Goal: Task Accomplishment & Management: Use online tool/utility

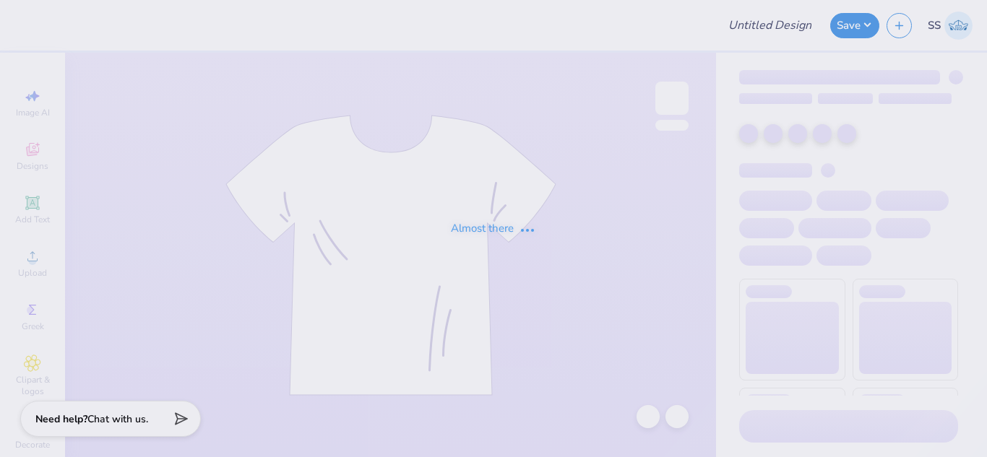
type input "Joy G : [US_STATE][GEOGRAPHIC_DATA]"
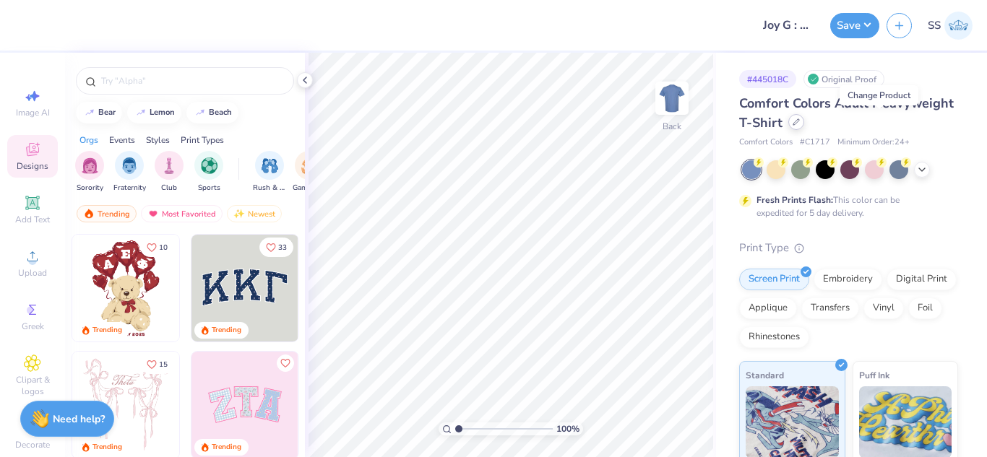
click at [804, 126] on div at bounding box center [796, 122] width 16 height 16
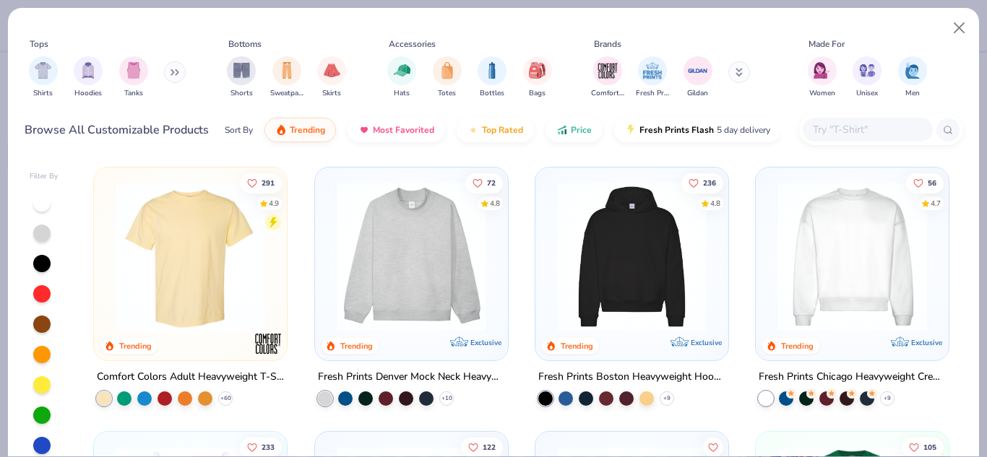
click at [865, 132] on input "text" at bounding box center [866, 129] width 111 height 17
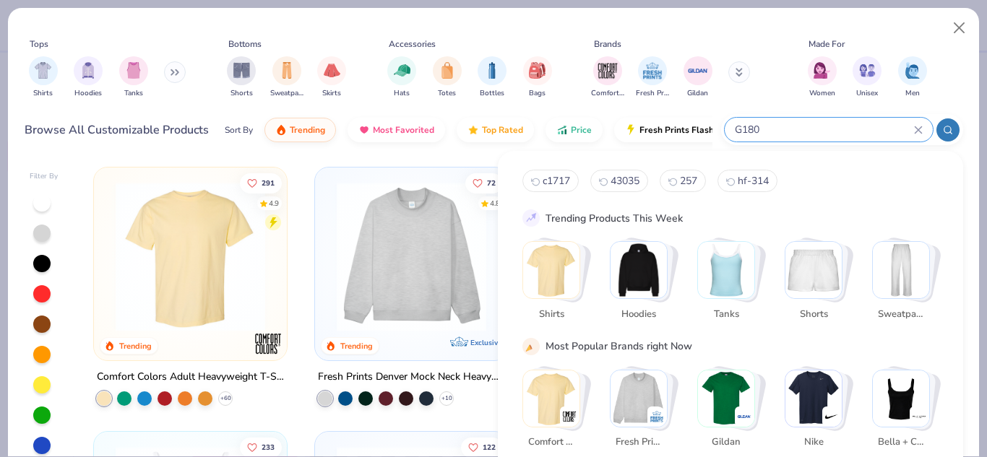
type input "G180"
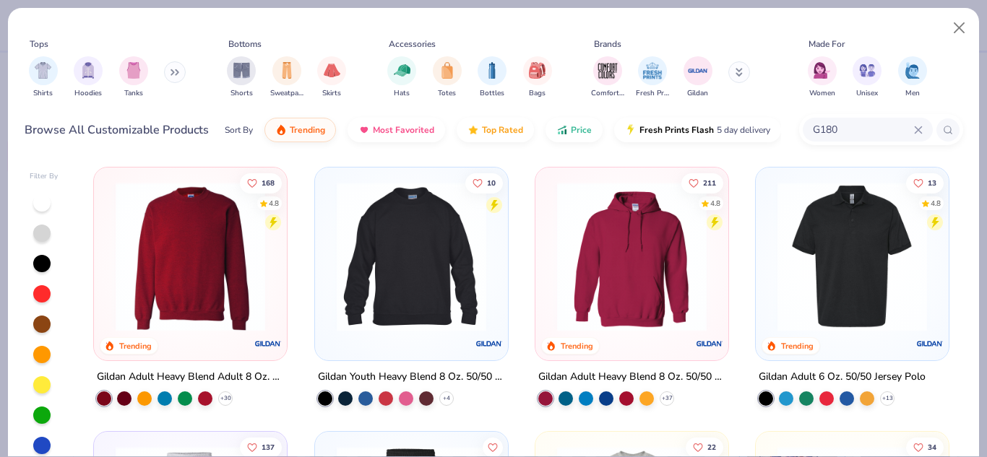
click at [207, 230] on img at bounding box center [190, 257] width 164 height 150
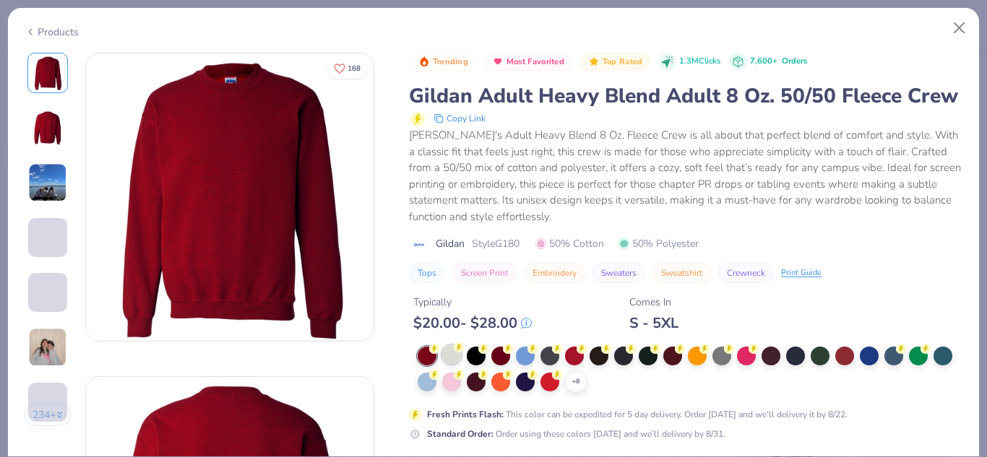
click at [456, 364] on div at bounding box center [451, 354] width 19 height 19
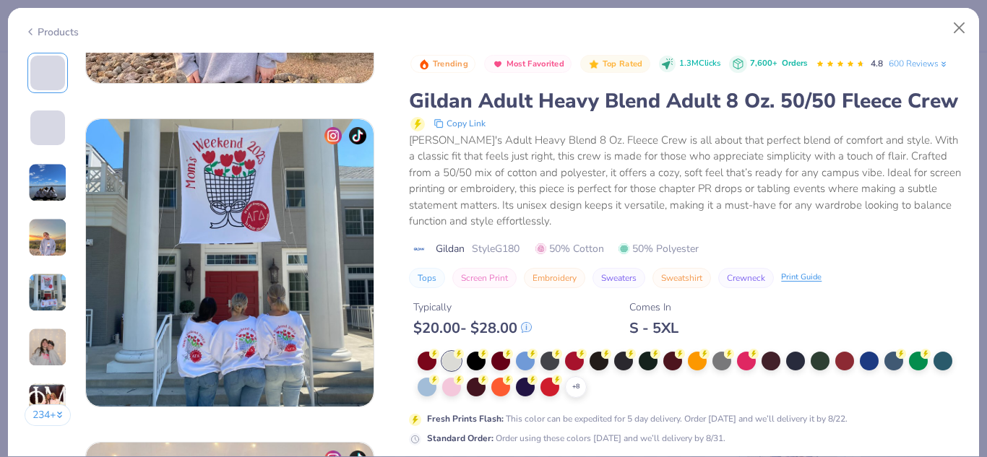
scroll to position [2119, 0]
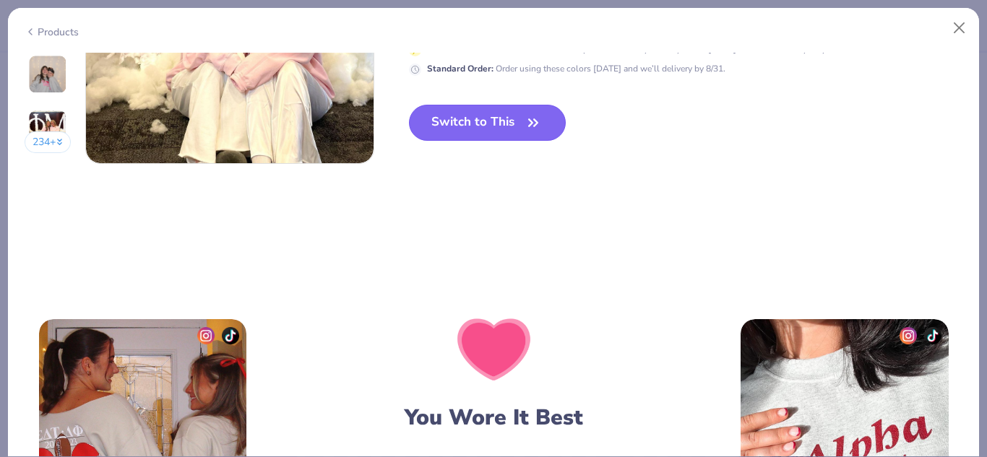
click at [494, 114] on button "Switch to This" at bounding box center [487, 123] width 157 height 36
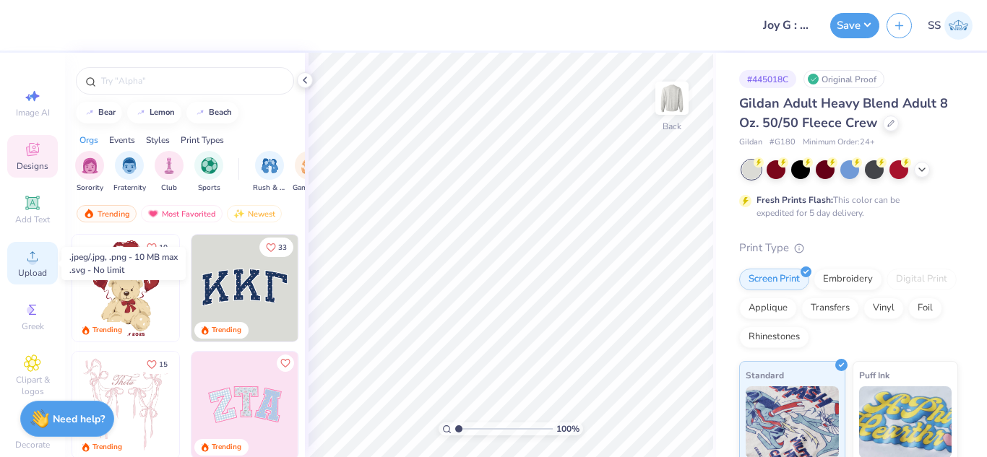
click at [33, 267] on span "Upload" at bounding box center [32, 273] width 29 height 12
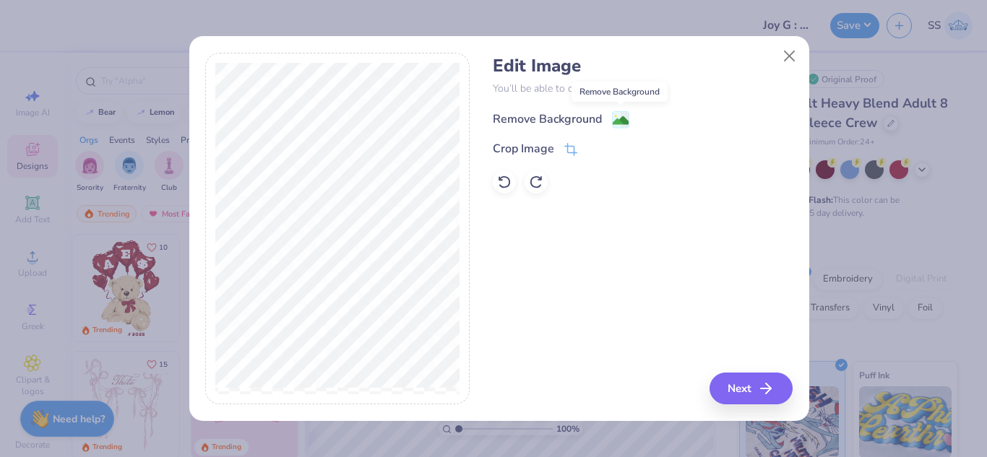
click at [624, 114] on image at bounding box center [621, 121] width 16 height 16
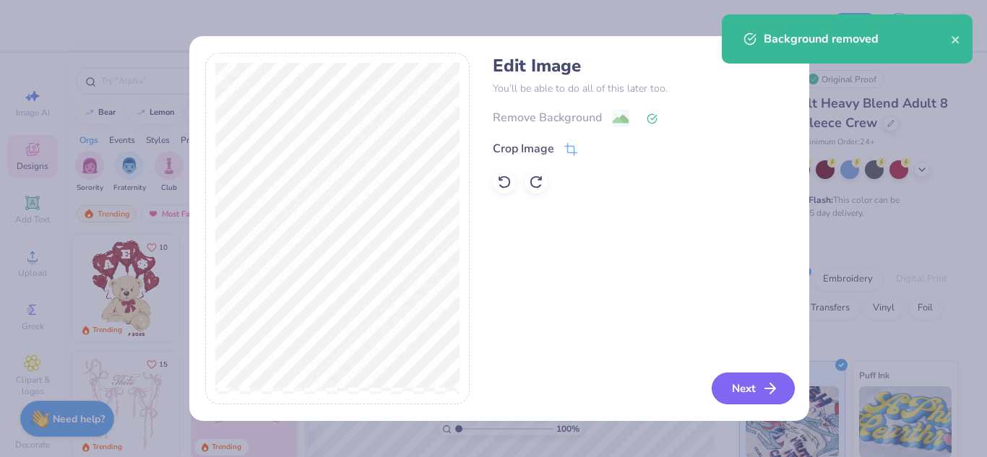
click at [725, 373] on button "Next" at bounding box center [753, 389] width 83 height 32
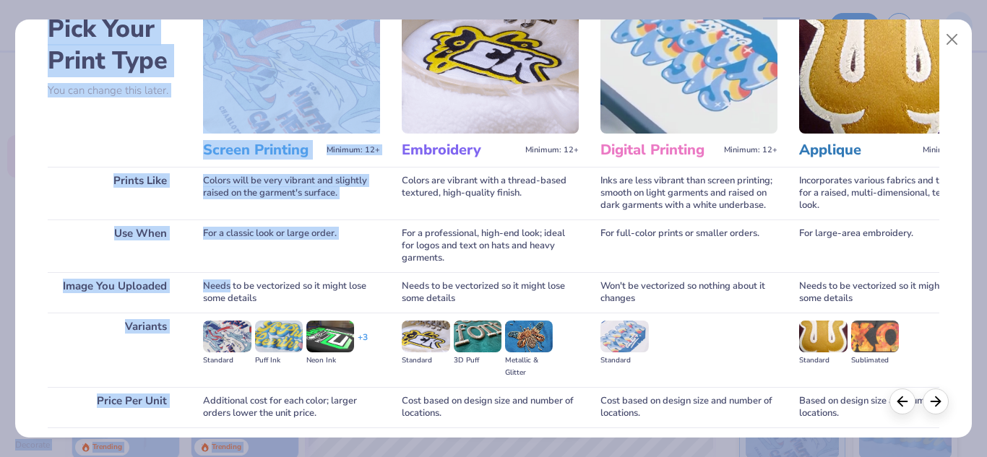
scroll to position [191, 0]
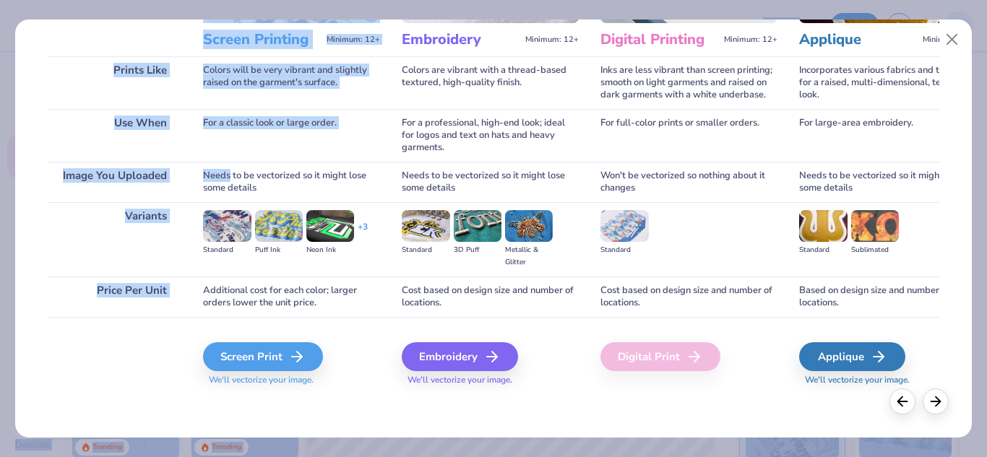
drag, startPoint x: 231, startPoint y: 373, endPoint x: 323, endPoint y: 467, distance: 131.3
click at [323, 457] on html "Design Title Joy G : [US_STATE][GEOGRAPHIC_DATA] Save SS Image AI Designs Add T…" at bounding box center [493, 228] width 987 height 457
click at [256, 362] on div "Screen Print" at bounding box center [265, 356] width 120 height 29
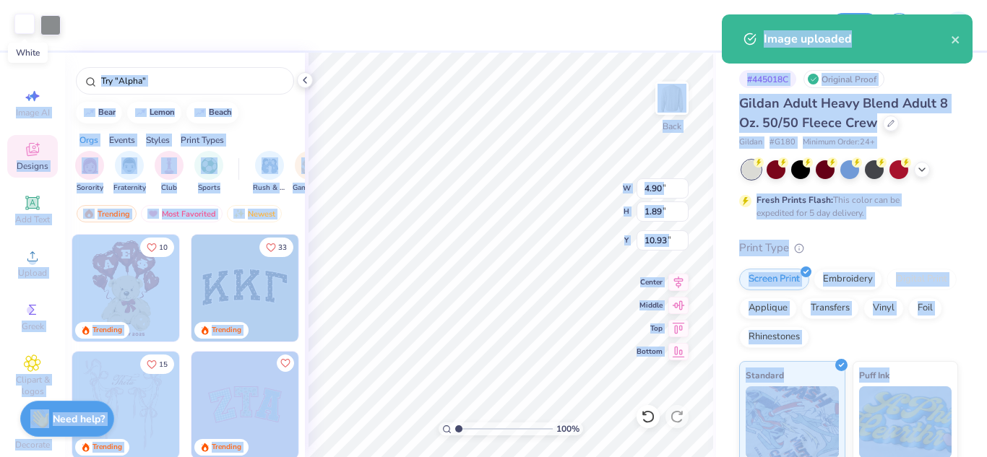
click at [30, 22] on div at bounding box center [24, 24] width 20 height 20
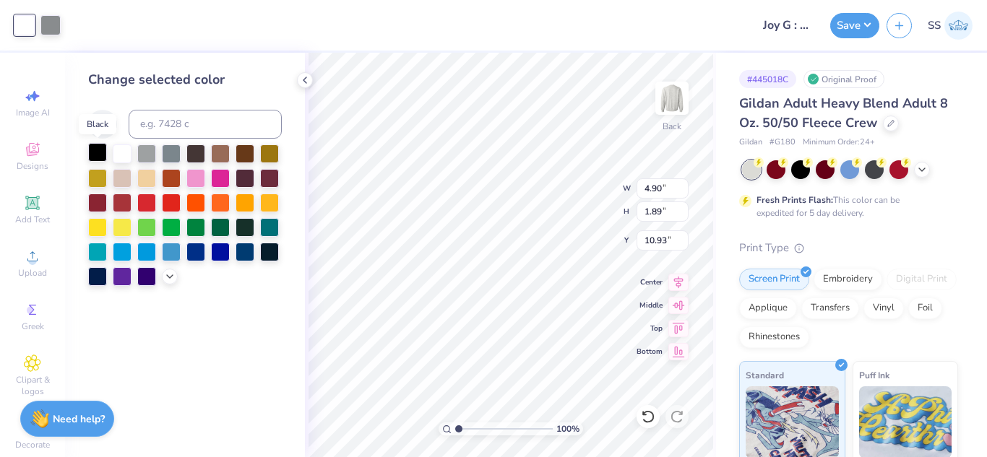
click at [103, 145] on div at bounding box center [97, 152] width 19 height 19
type input "3.38"
type input "3.59"
type input "1.39"
type input "3.00"
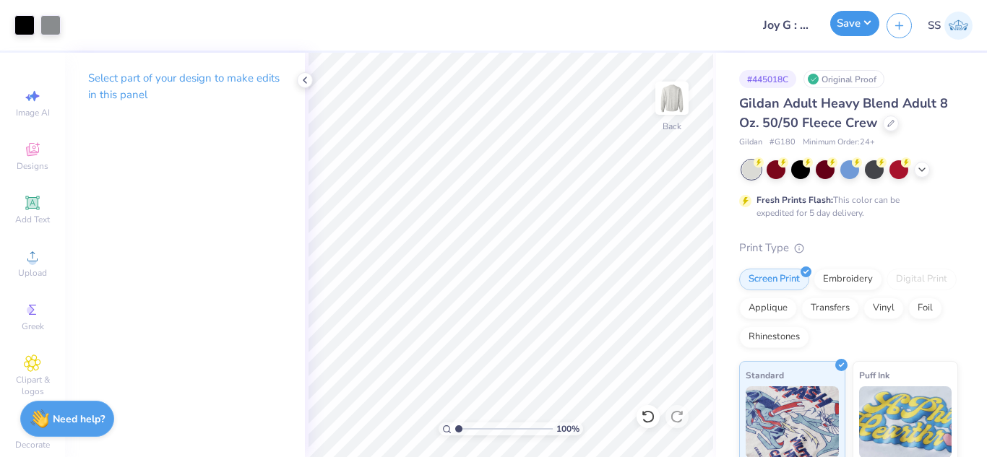
click at [844, 27] on button "Save" at bounding box center [854, 23] width 49 height 25
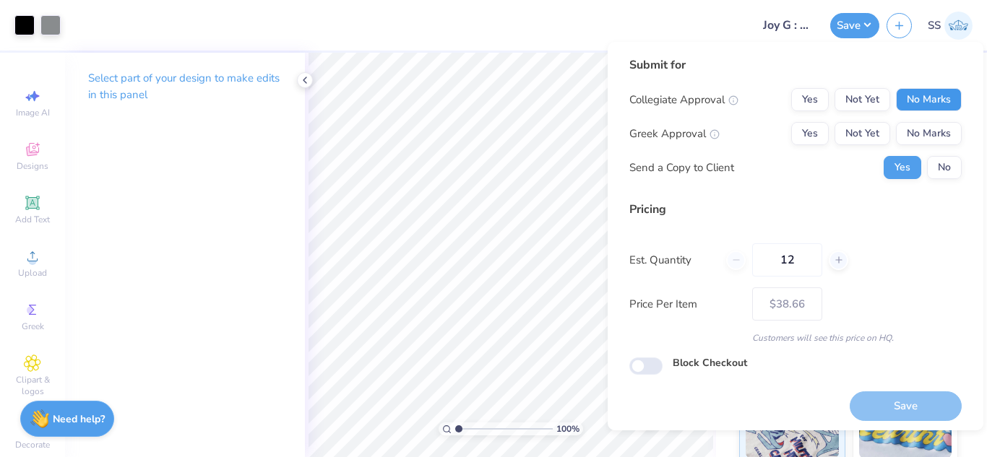
click at [917, 99] on button "No Marks" at bounding box center [929, 99] width 66 height 23
click at [920, 134] on button "No Marks" at bounding box center [929, 133] width 66 height 23
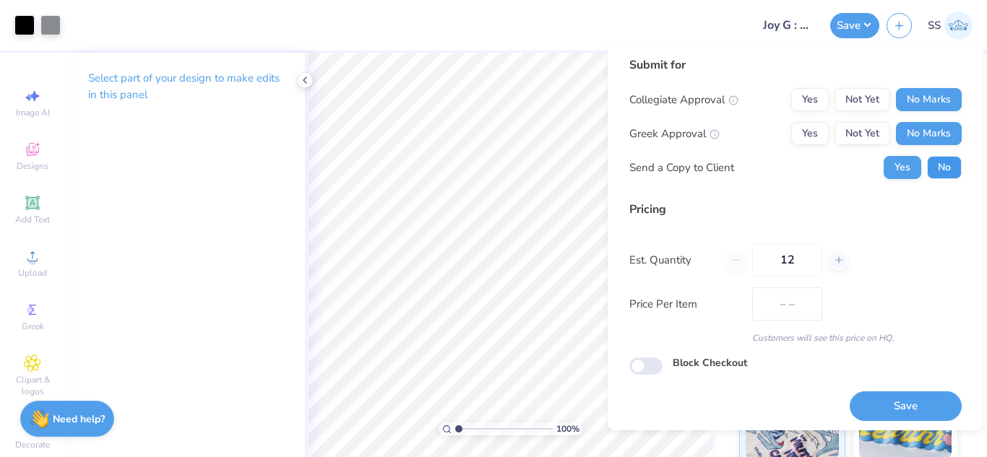
click at [931, 163] on button "No" at bounding box center [944, 167] width 35 height 23
click at [899, 405] on button "Save" at bounding box center [906, 407] width 112 height 30
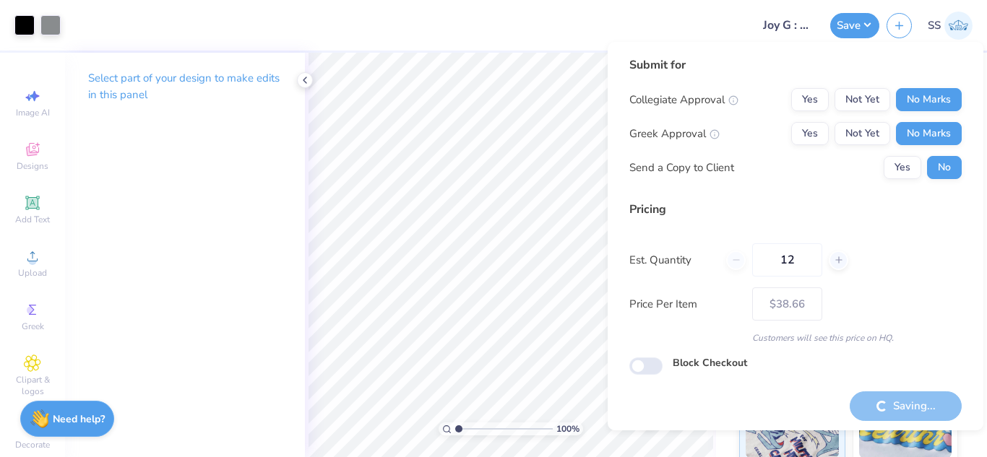
type input "– –"
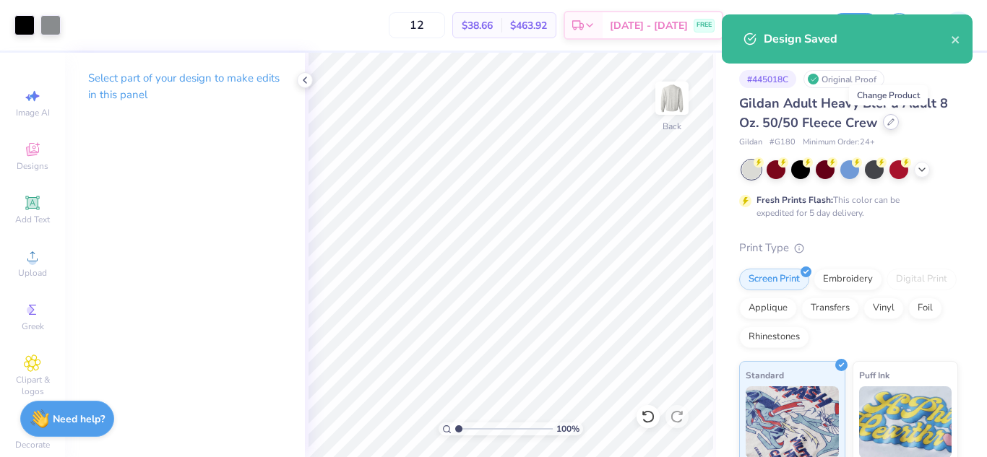
click at [889, 124] on icon at bounding box center [890, 121] width 7 height 7
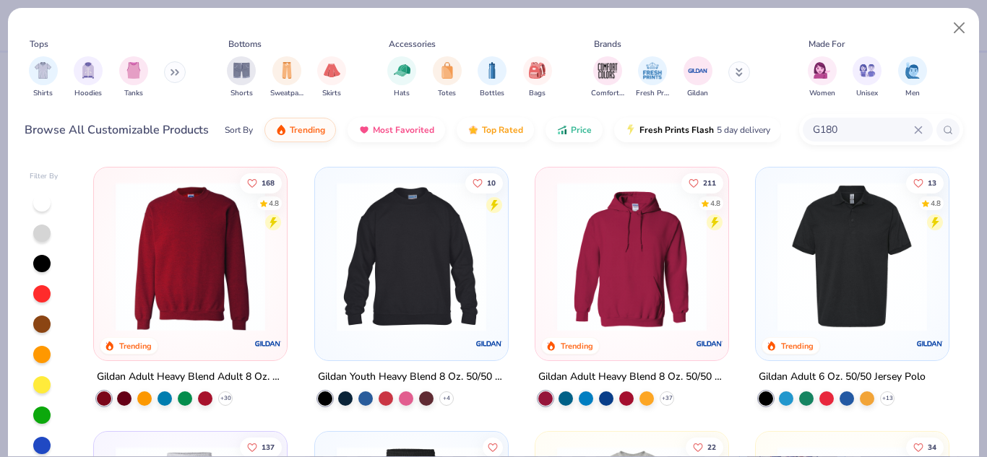
click at [917, 131] on icon at bounding box center [918, 129] width 7 height 7
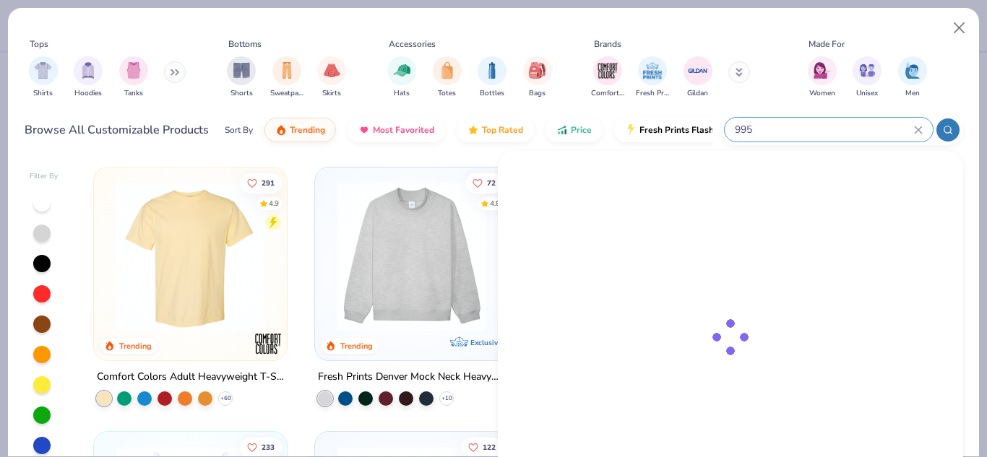
type input "995"
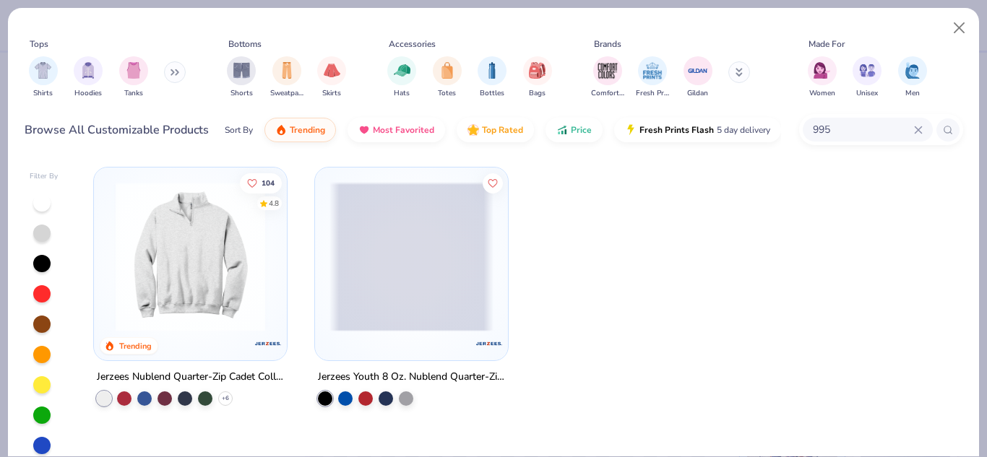
click at [275, 243] on div at bounding box center [190, 253] width 178 height 157
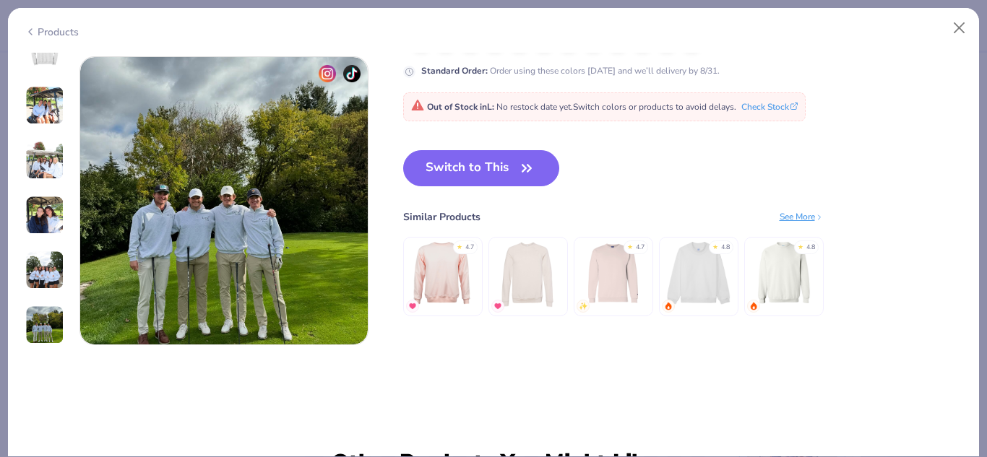
scroll to position [1945, 0]
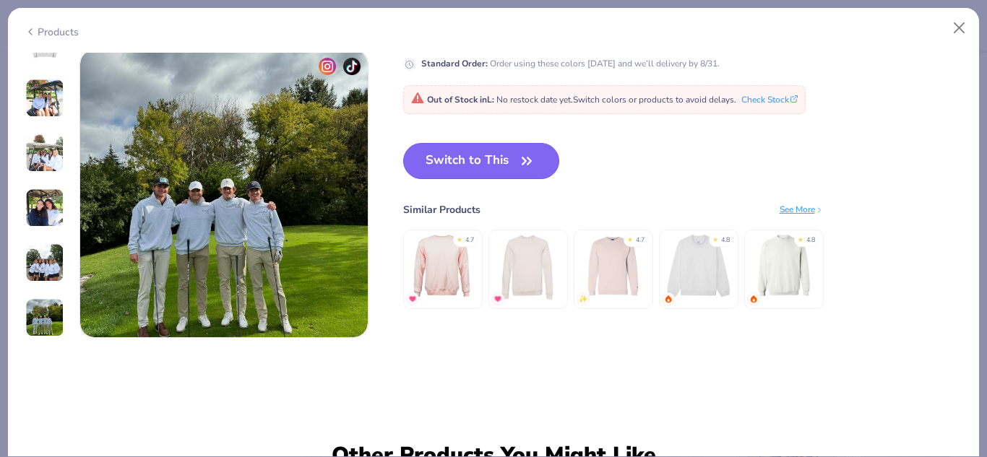
click at [470, 150] on button "Switch to This" at bounding box center [481, 161] width 157 height 36
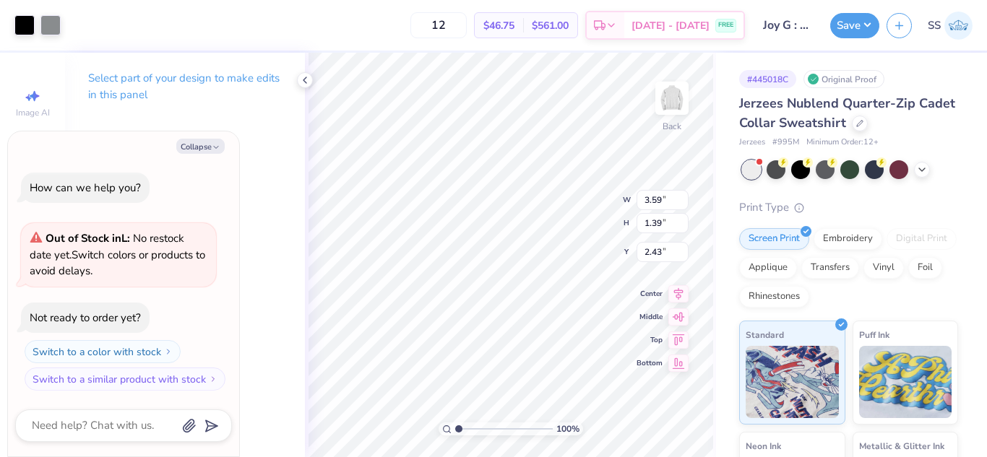
type textarea "x"
type input "3.91"
click at [865, 15] on button "Save" at bounding box center [854, 23] width 49 height 25
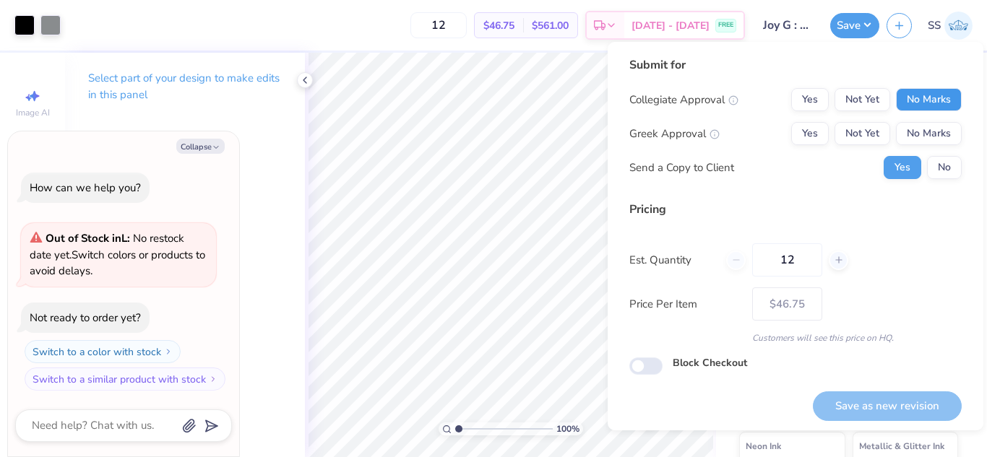
click at [938, 93] on button "No Marks" at bounding box center [929, 99] width 66 height 23
click at [938, 125] on button "No Marks" at bounding box center [929, 133] width 66 height 23
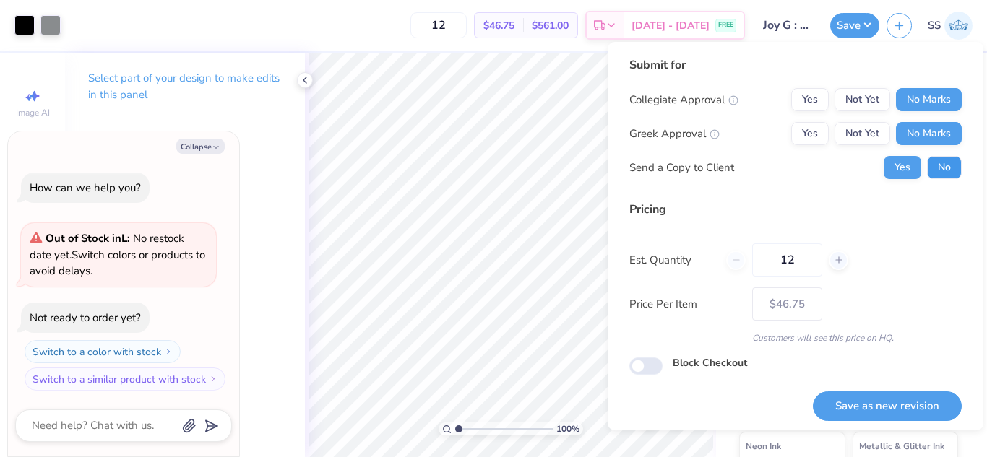
click at [938, 162] on button "No" at bounding box center [944, 167] width 35 height 23
type textarea "x"
click at [878, 397] on button "Save as new revision" at bounding box center [887, 407] width 149 height 30
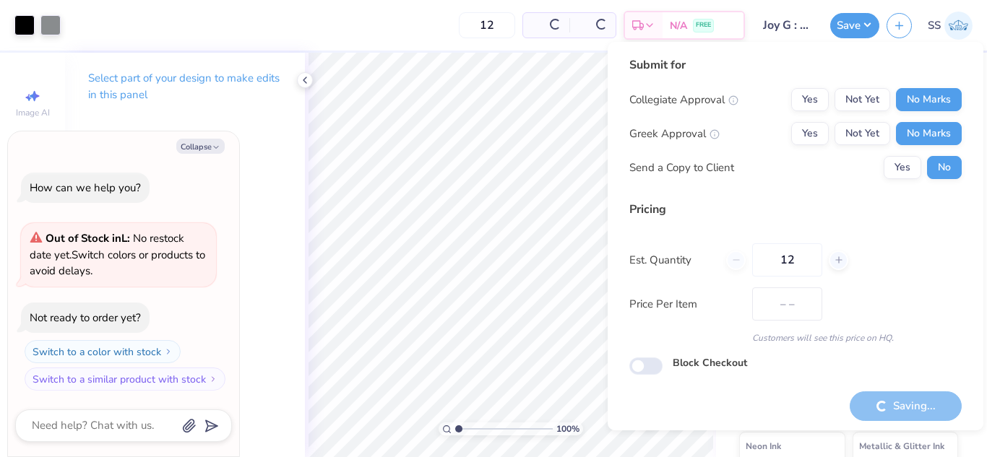
type input "$46.75"
type textarea "x"
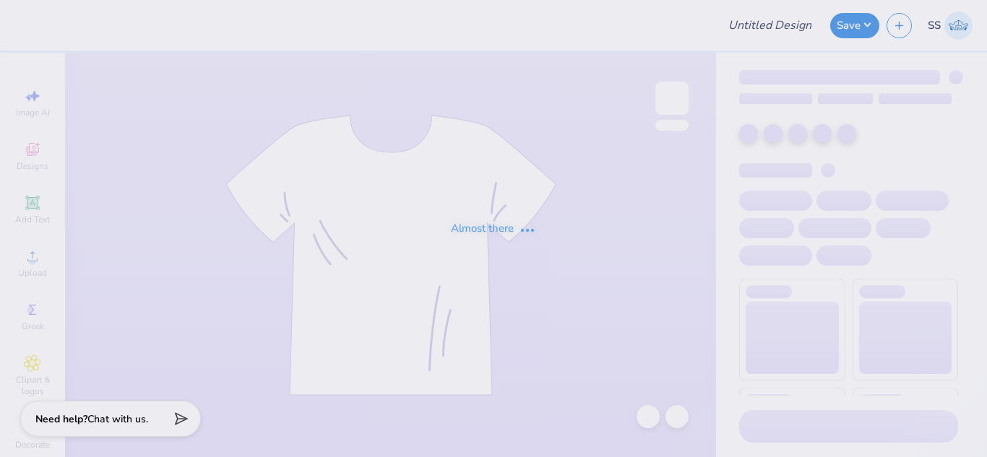
type input "Pickleball Shirts"
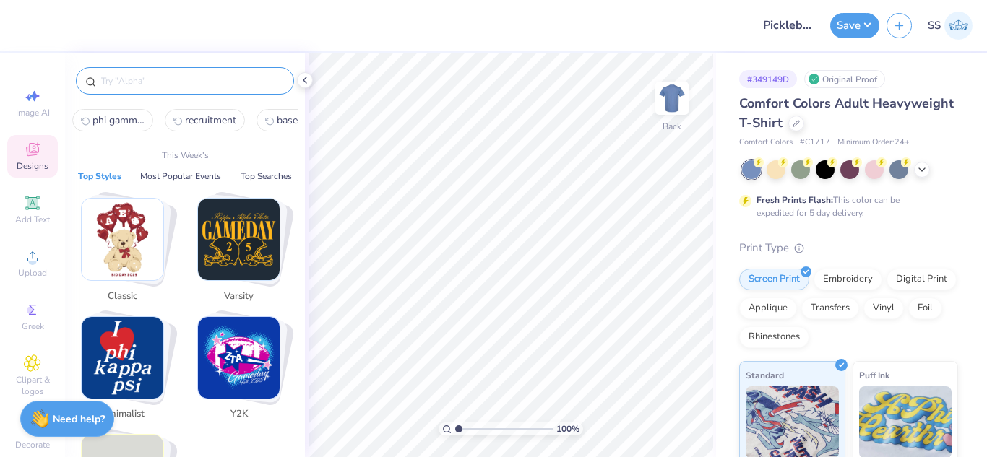
click at [168, 82] on input "text" at bounding box center [192, 81] width 185 height 14
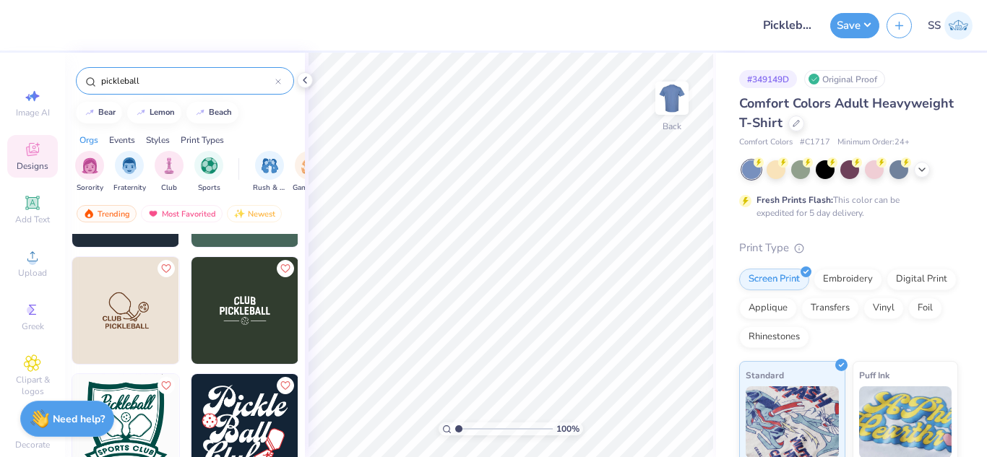
scroll to position [505, 0]
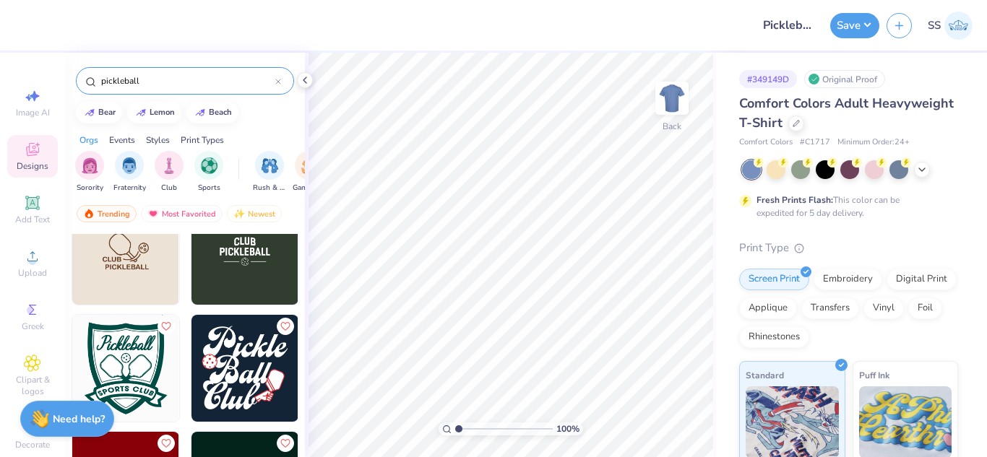
type input "pickleball"
click at [259, 383] on img at bounding box center [244, 368] width 107 height 107
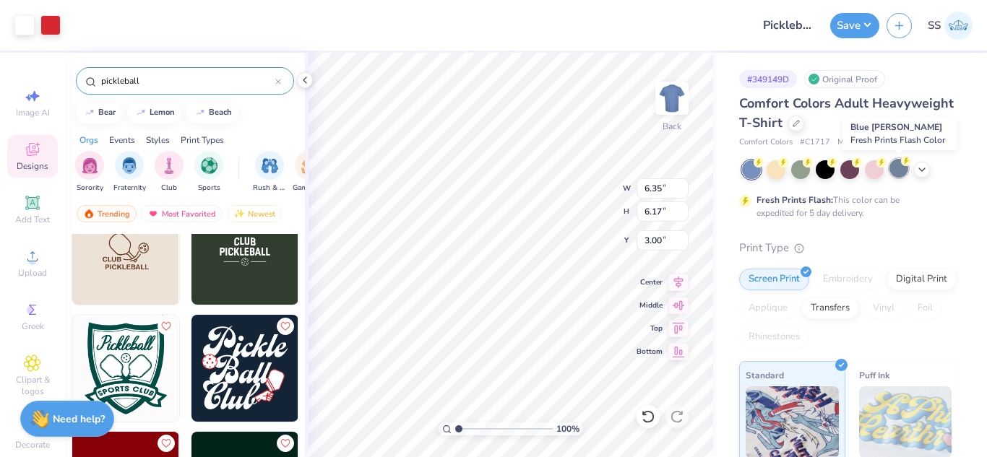
click at [897, 171] on div at bounding box center [898, 168] width 19 height 19
type input "8.12"
type input "7.90"
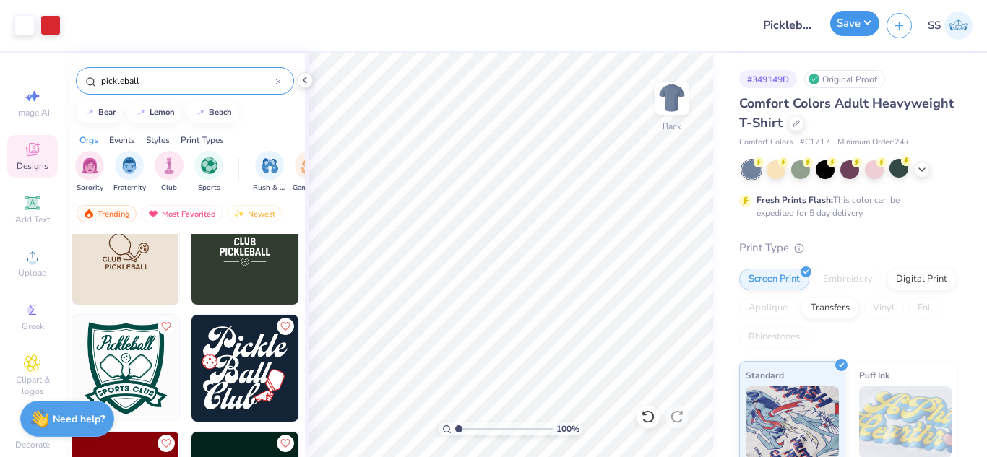
click at [857, 30] on button "Save" at bounding box center [854, 23] width 49 height 25
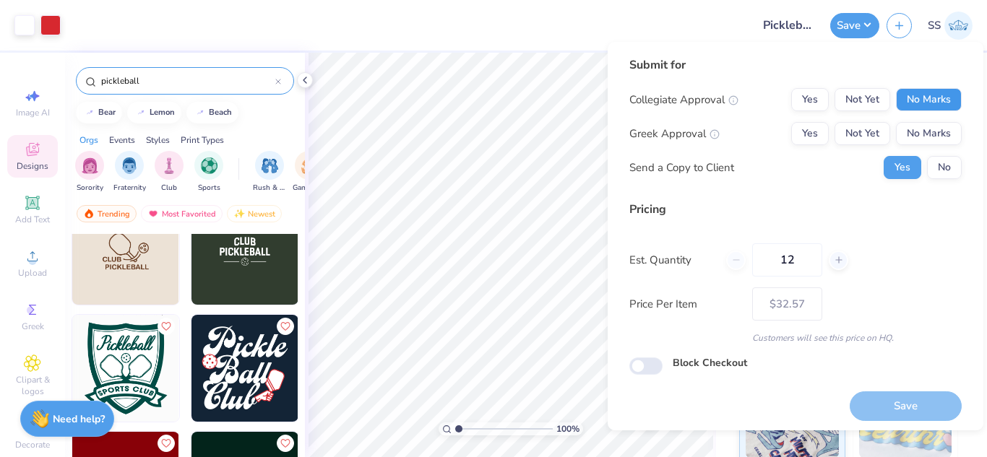
click at [917, 100] on button "No Marks" at bounding box center [929, 99] width 66 height 23
click at [923, 126] on button "No Marks" at bounding box center [929, 133] width 66 height 23
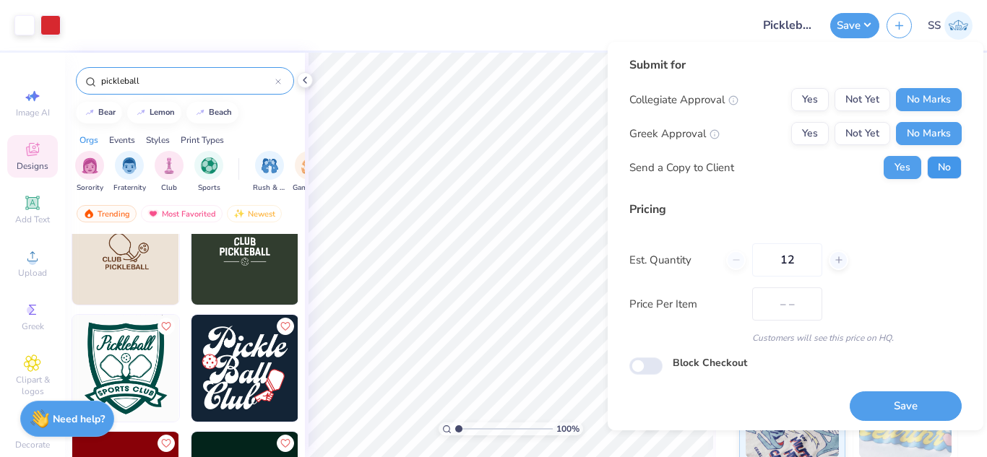
click at [933, 157] on button "No" at bounding box center [944, 167] width 35 height 23
click at [909, 411] on button "Save" at bounding box center [906, 407] width 112 height 30
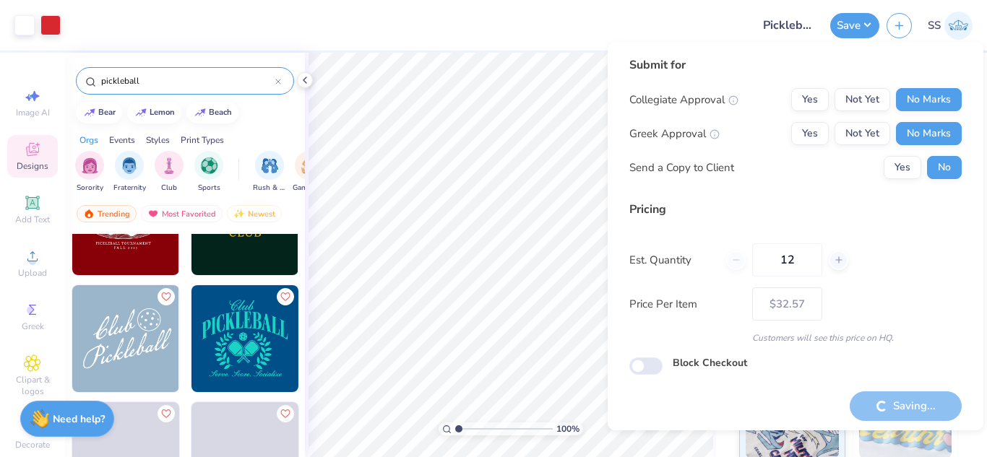
scroll to position [775, 0]
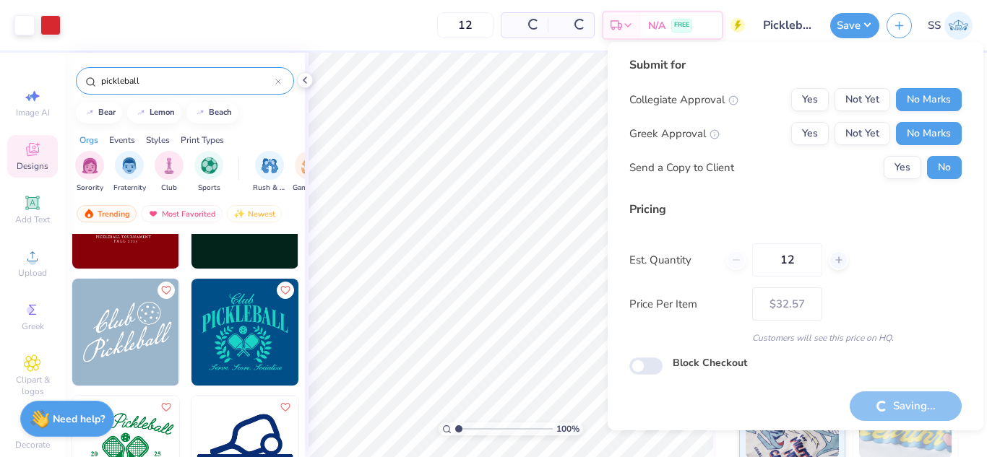
type input "– –"
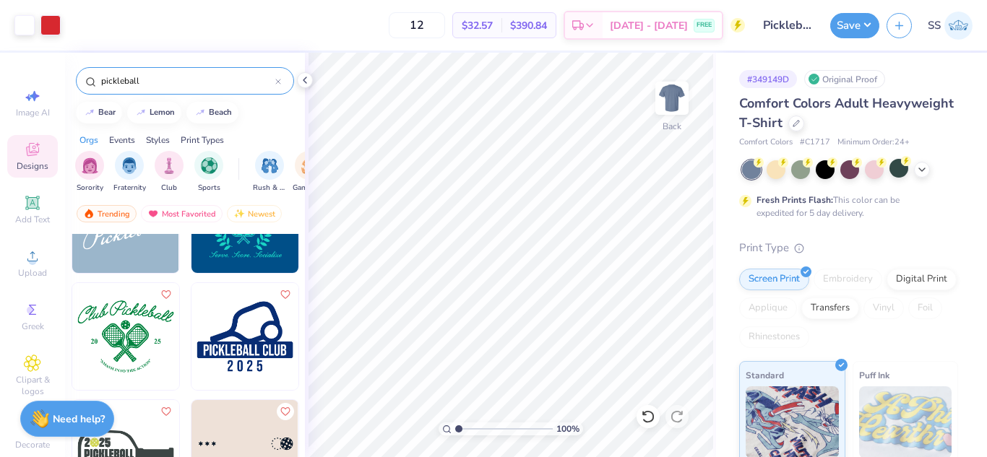
scroll to position [895, 0]
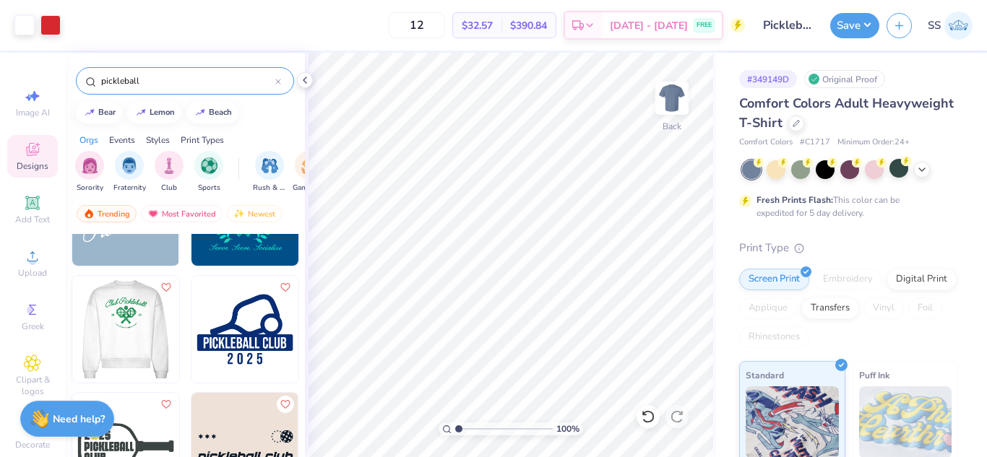
click at [138, 345] on img at bounding box center [125, 329] width 107 height 107
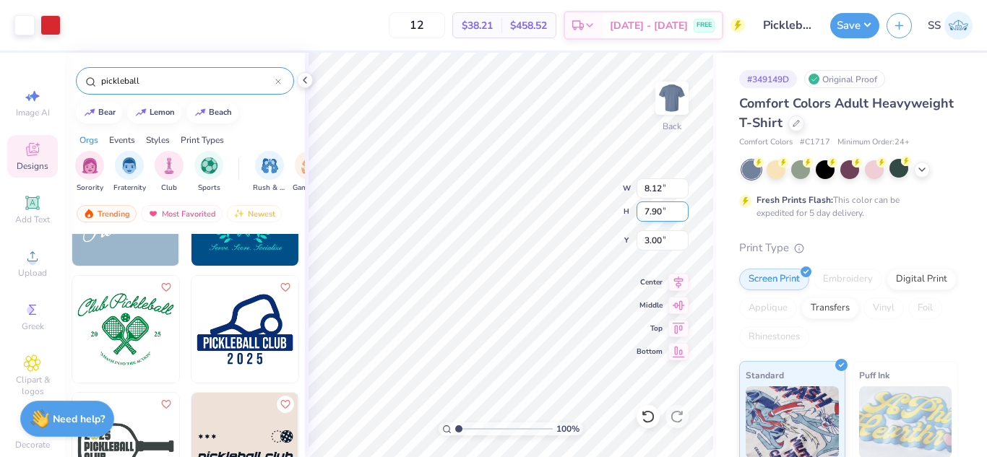
type input "8.12"
type input "7.90"
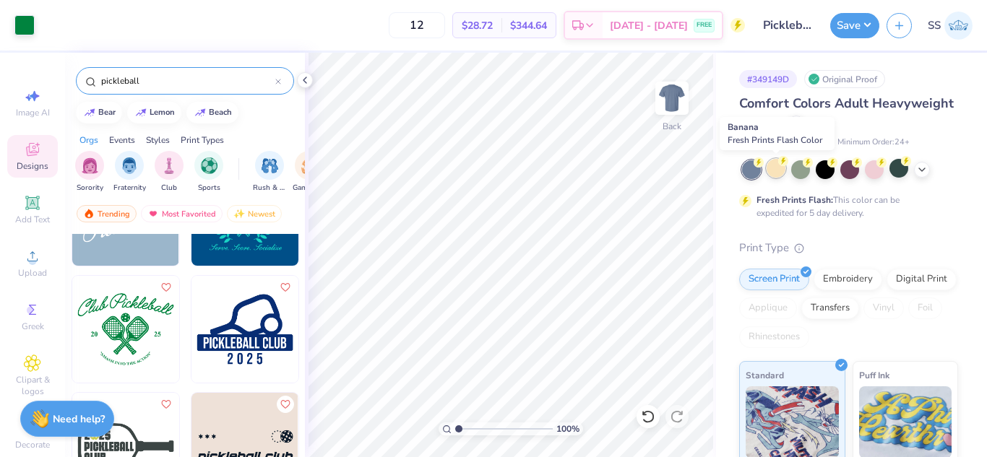
click at [773, 175] on div at bounding box center [775, 168] width 19 height 19
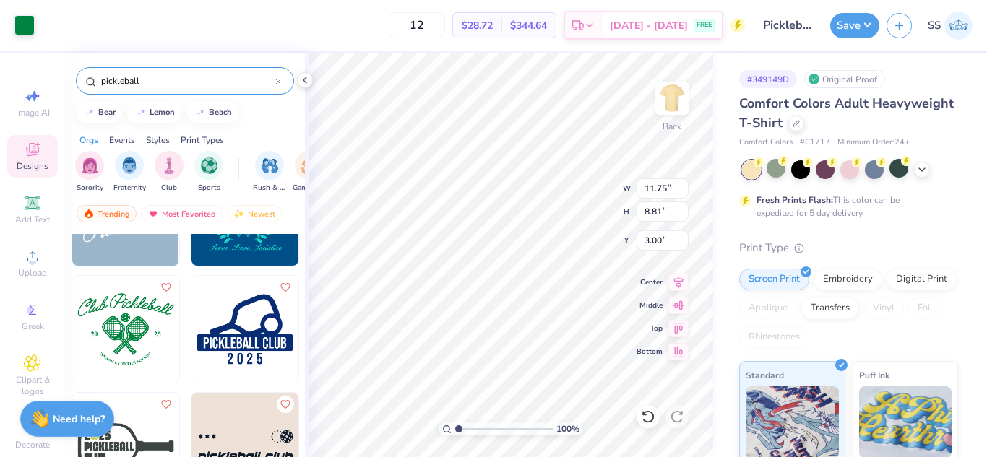
type input "3.00"
type input "1"
click at [866, 24] on button "Save" at bounding box center [854, 23] width 49 height 25
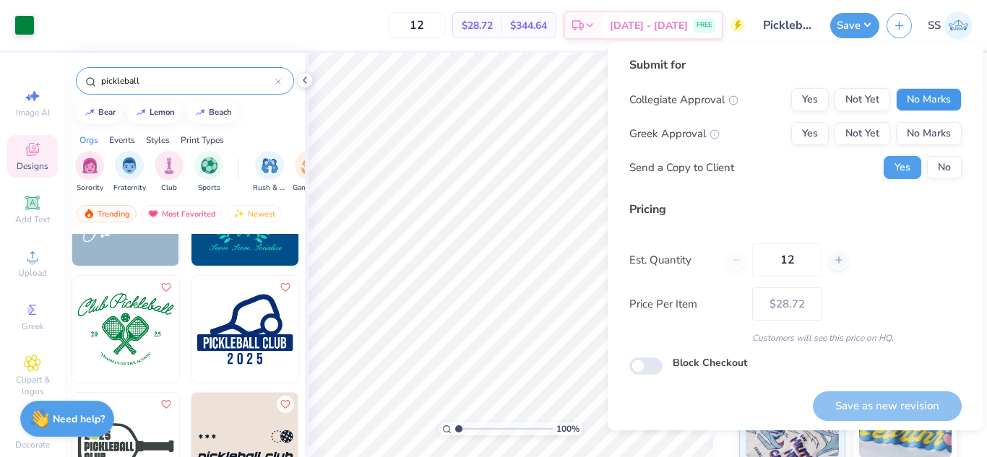
click at [910, 89] on button "No Marks" at bounding box center [929, 99] width 66 height 23
click at [919, 134] on button "No Marks" at bounding box center [929, 133] width 66 height 23
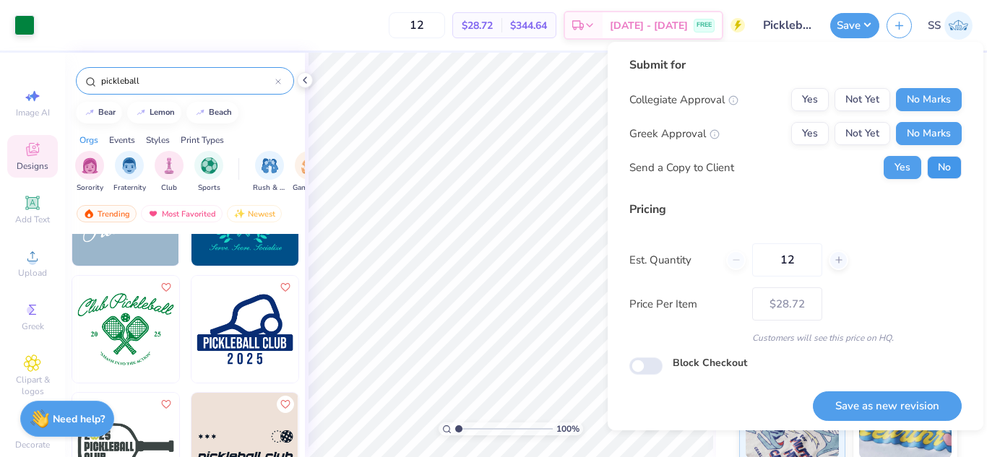
click at [930, 165] on button "No" at bounding box center [944, 167] width 35 height 23
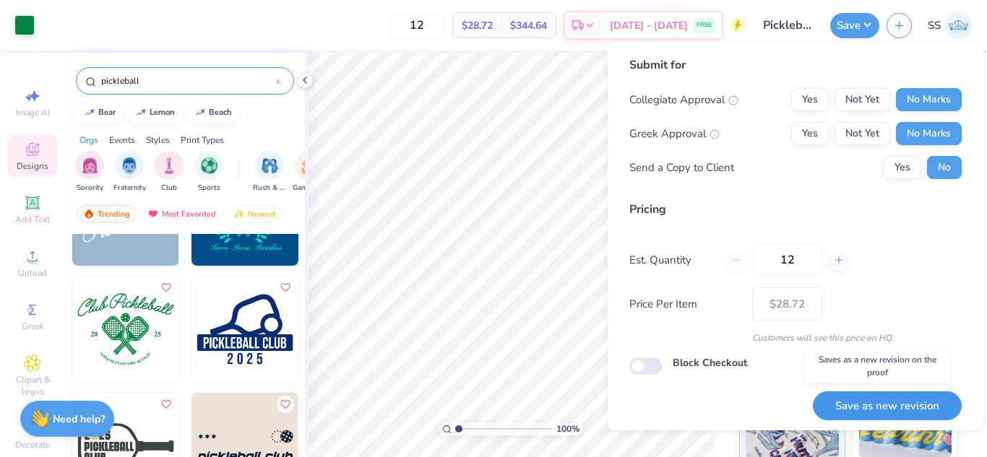
click at [898, 399] on button "Save as new revision" at bounding box center [887, 407] width 149 height 30
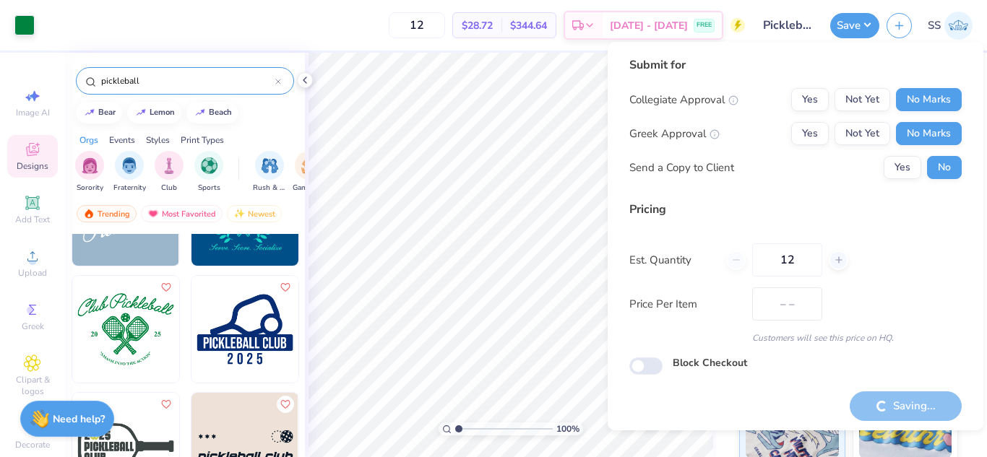
type input "$28.72"
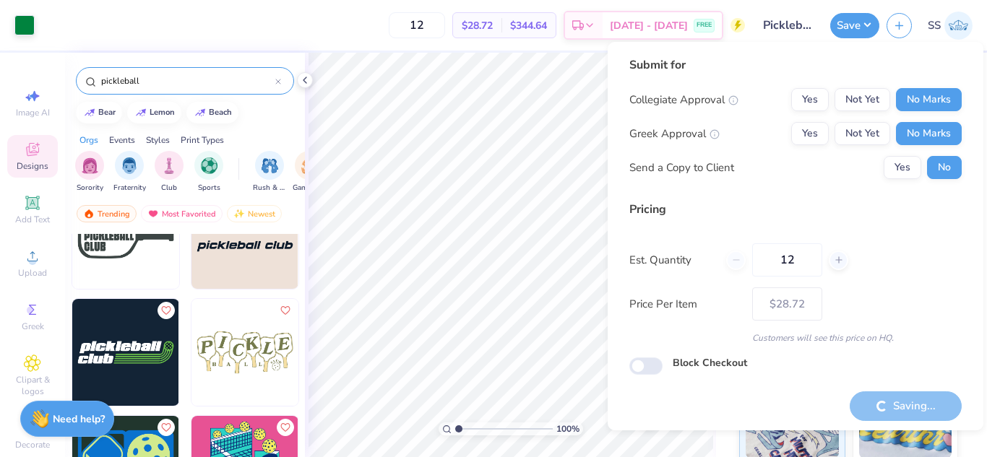
scroll to position [1099, 0]
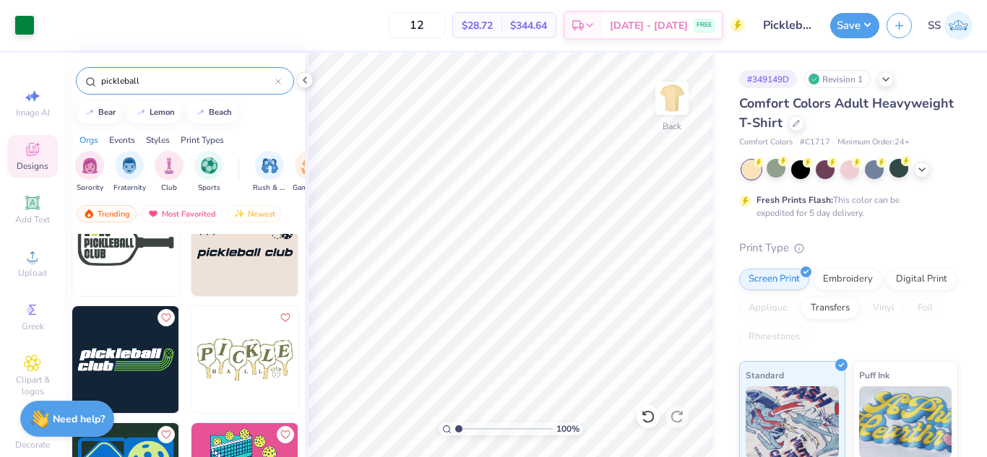
click at [235, 353] on img at bounding box center [244, 359] width 107 height 107
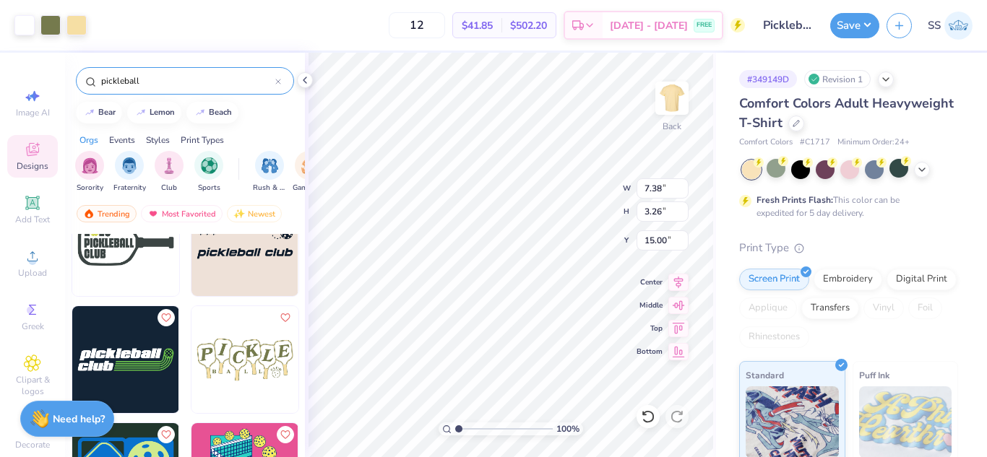
type input "15.00"
click at [904, 165] on icon at bounding box center [906, 161] width 10 height 10
type input "3.00"
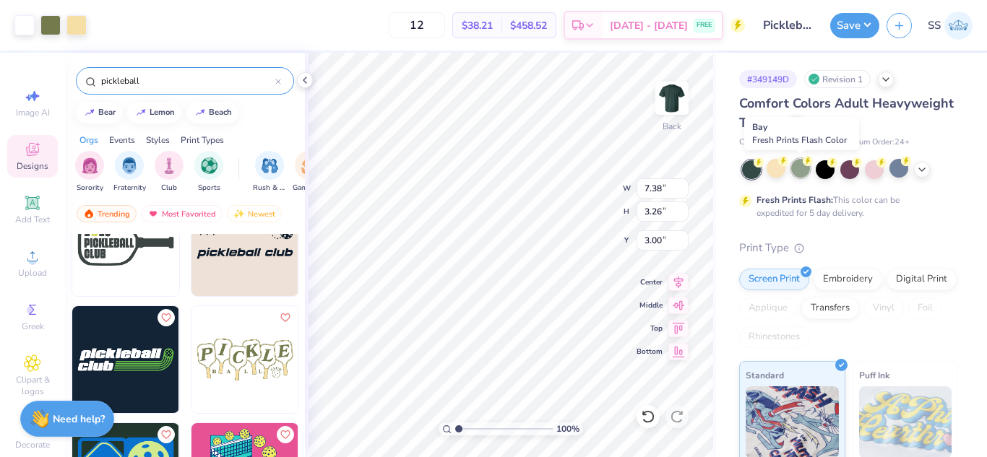
click at [800, 168] on div at bounding box center [800, 168] width 19 height 19
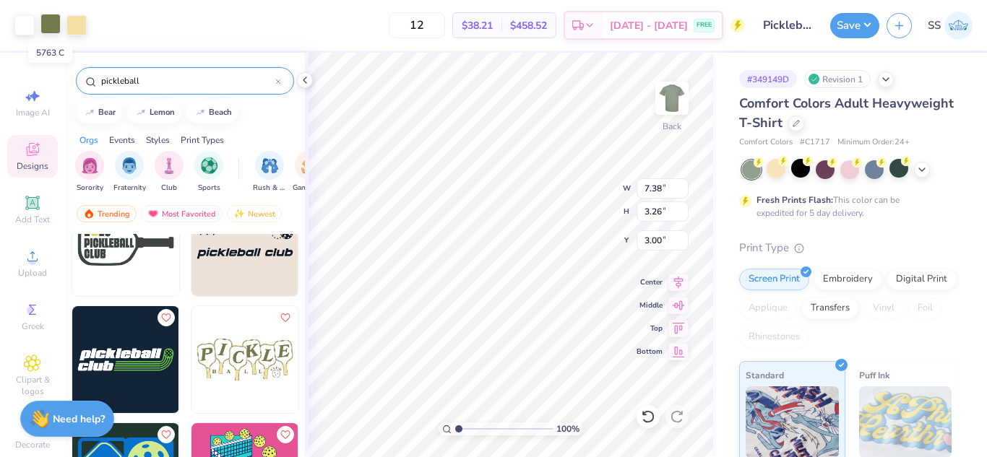
click at [54, 29] on div at bounding box center [50, 24] width 20 height 20
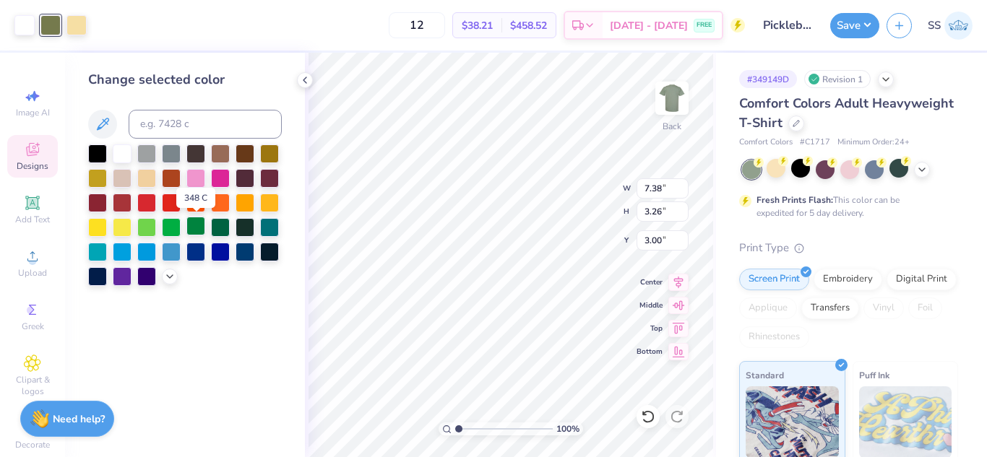
click at [192, 226] on div at bounding box center [195, 226] width 19 height 19
click at [215, 228] on div at bounding box center [220, 226] width 19 height 19
click at [166, 202] on div at bounding box center [171, 201] width 19 height 19
click at [250, 201] on div at bounding box center [244, 201] width 19 height 19
click at [916, 169] on icon at bounding box center [922, 169] width 12 height 12
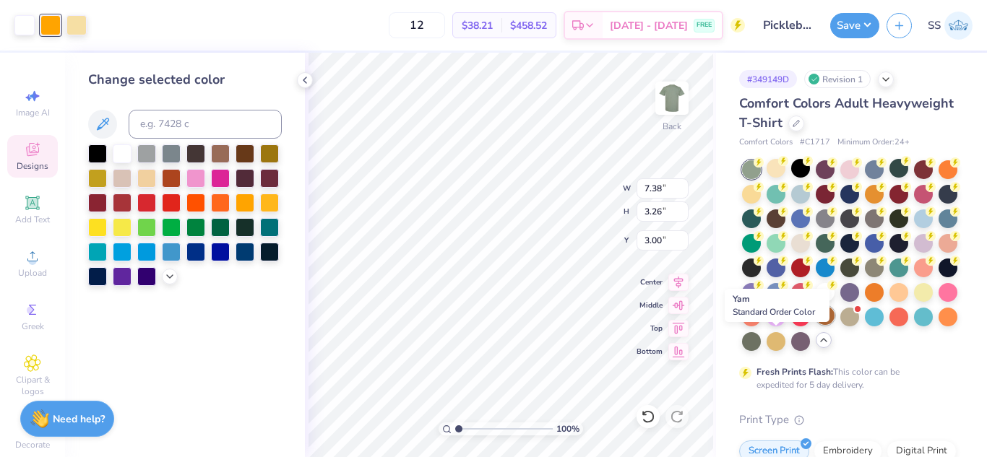
click at [816, 325] on div at bounding box center [825, 315] width 19 height 19
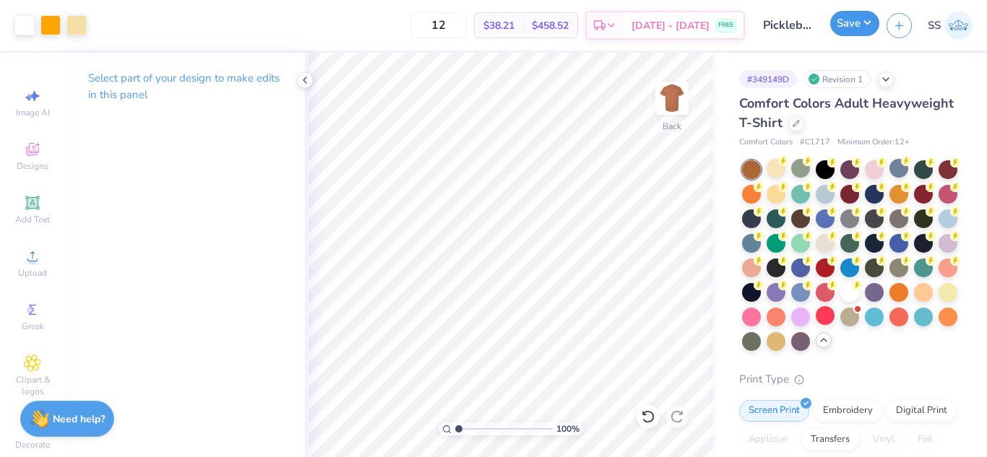
click at [843, 28] on button "Save" at bounding box center [854, 23] width 49 height 25
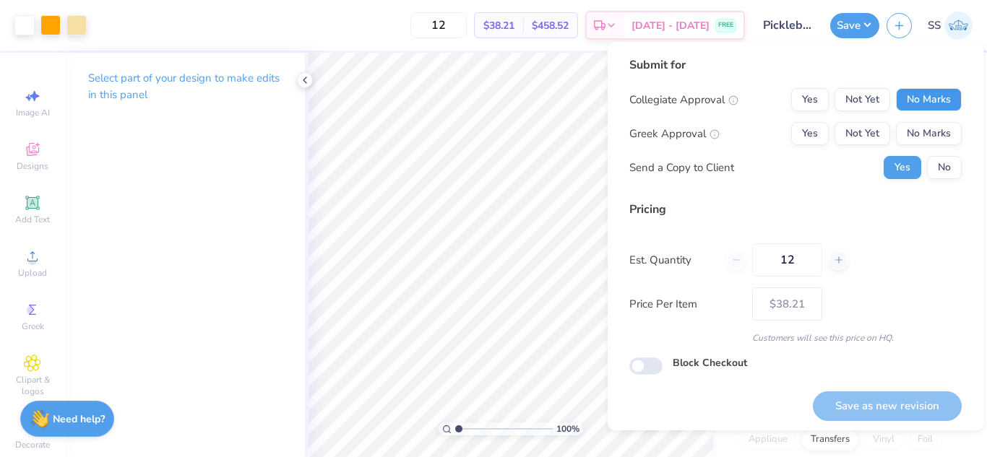
click at [908, 98] on button "No Marks" at bounding box center [929, 99] width 66 height 23
click at [917, 128] on button "No Marks" at bounding box center [929, 133] width 66 height 23
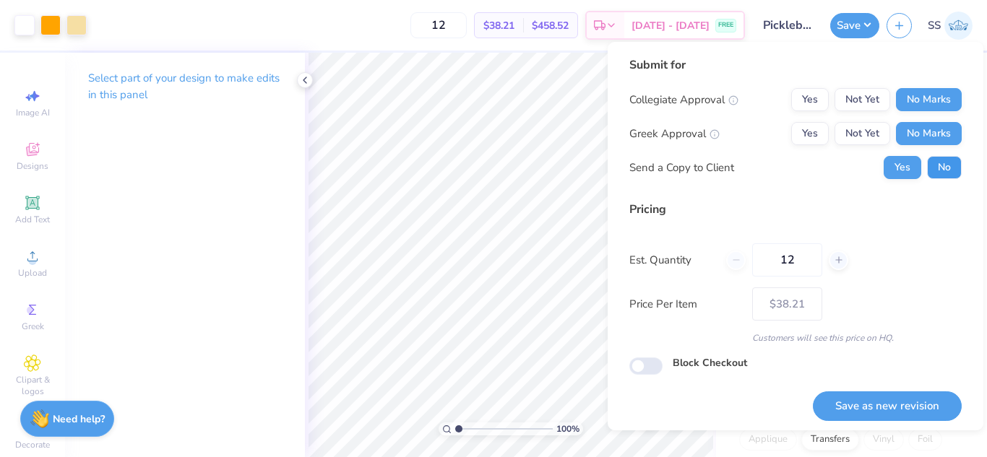
click at [934, 166] on button "No" at bounding box center [944, 167] width 35 height 23
click at [885, 407] on button "Save as new revision" at bounding box center [887, 407] width 149 height 30
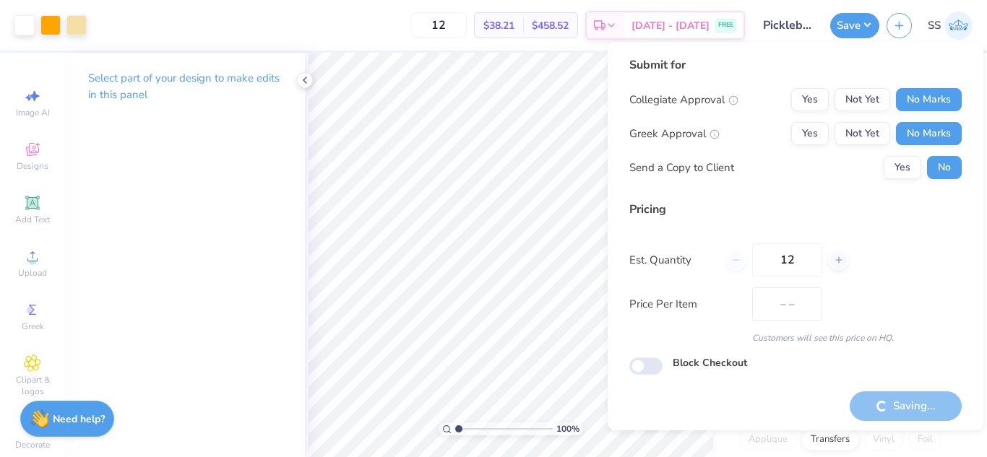
type input "$38.21"
